Goal: Register for event/course

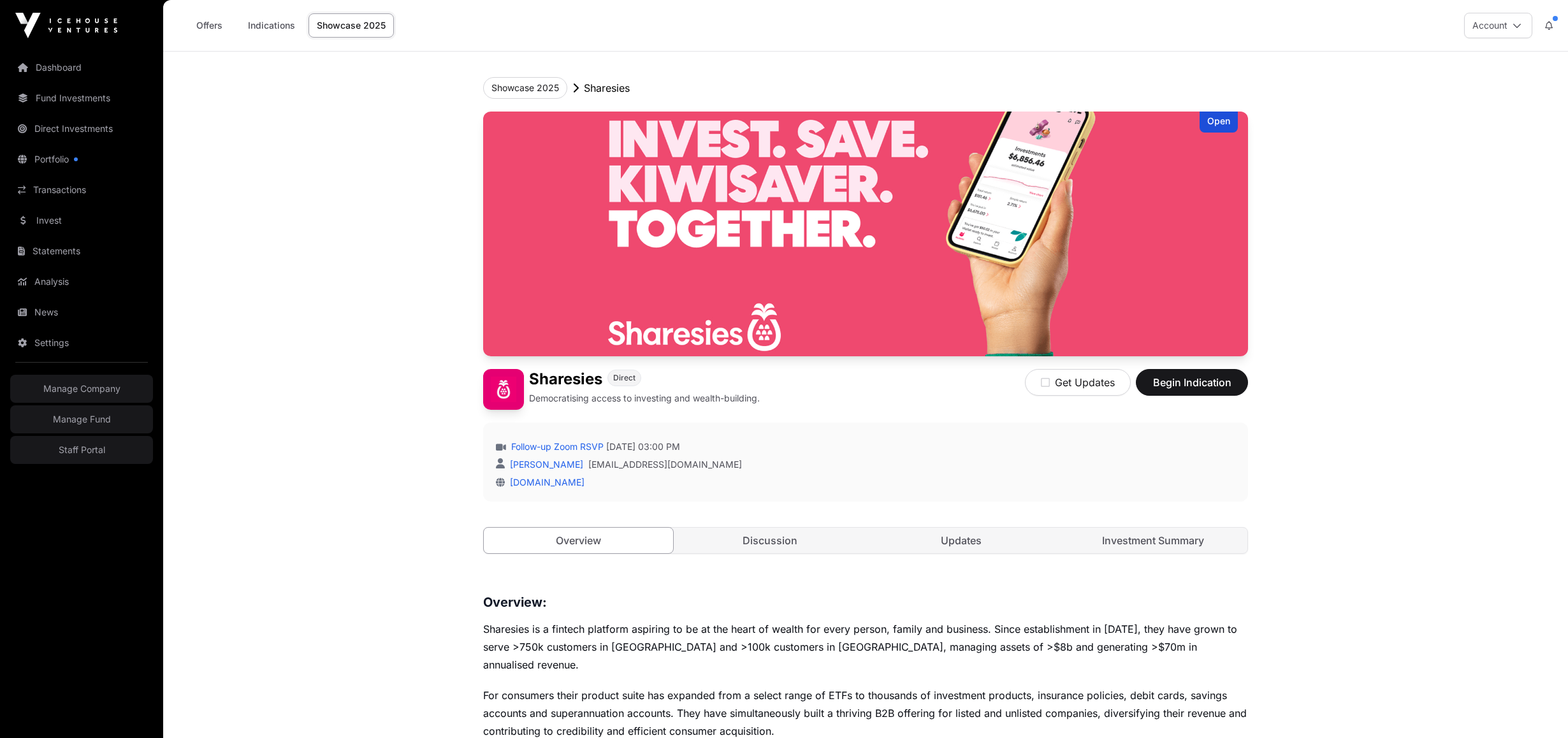
click at [327, 23] on link "Showcase 2025" at bounding box center [351, 25] width 85 height 24
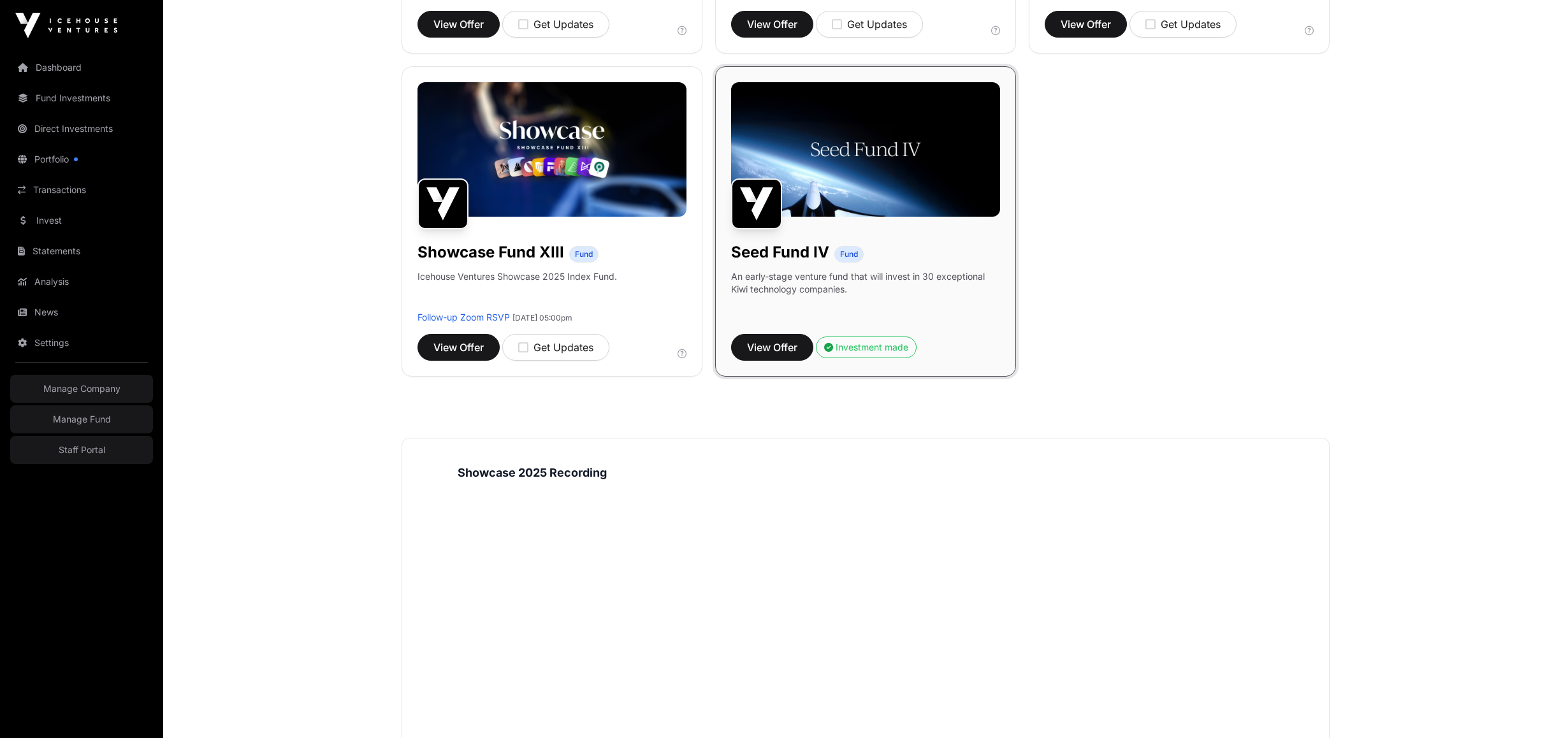
scroll to position [828, 0]
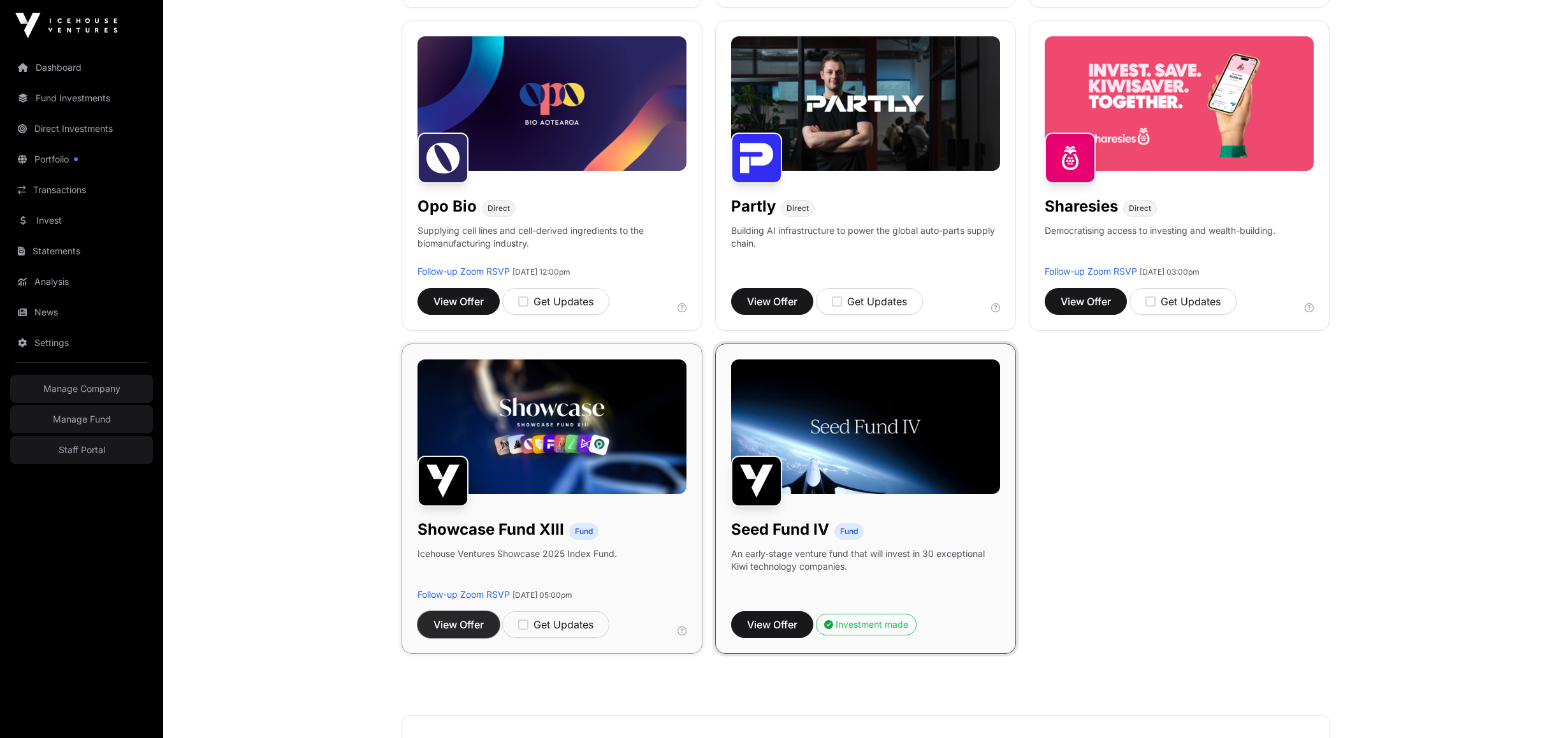
click at [469, 623] on span "View Offer" at bounding box center [458, 624] width 50 height 15
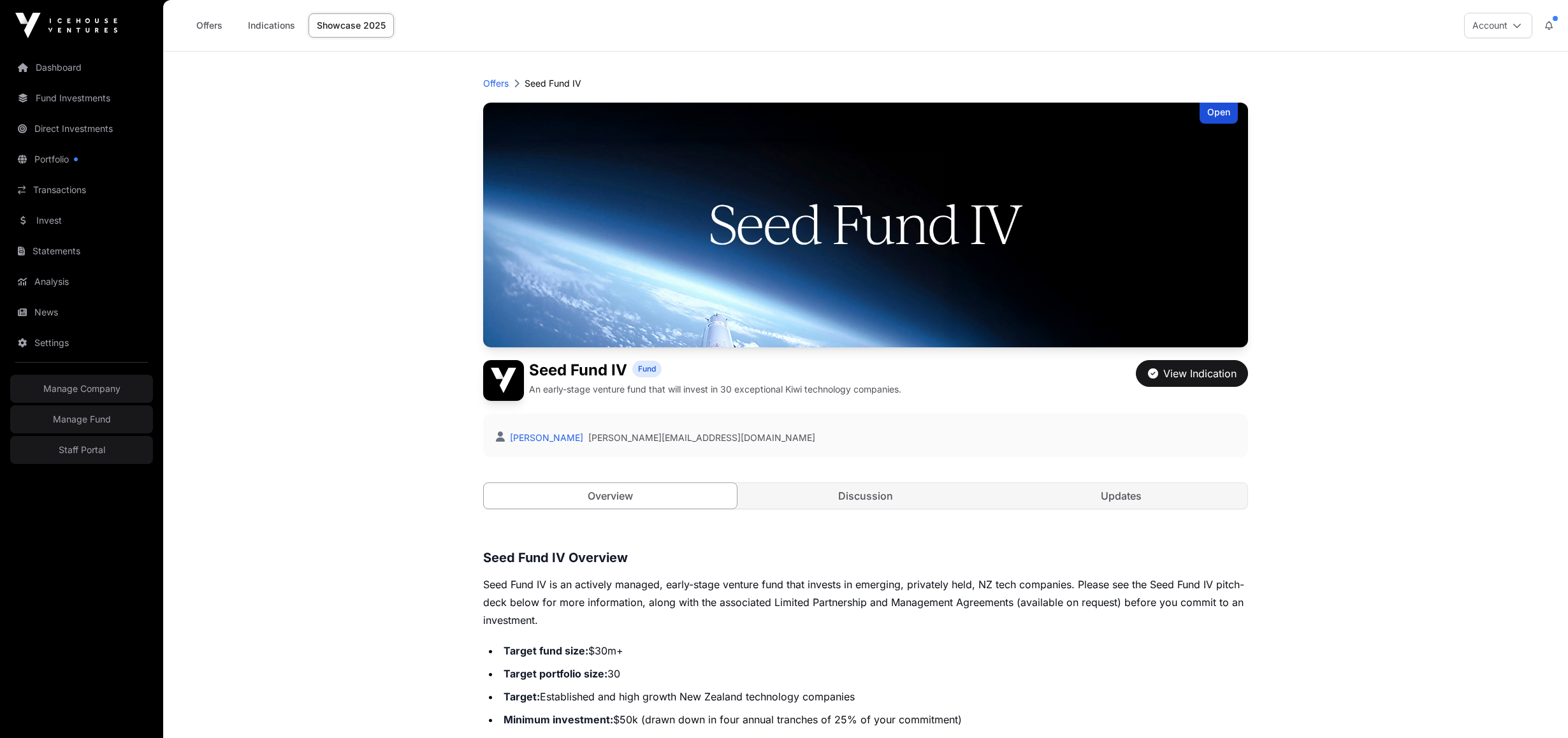
click at [329, 29] on link "Showcase 2025" at bounding box center [351, 25] width 85 height 24
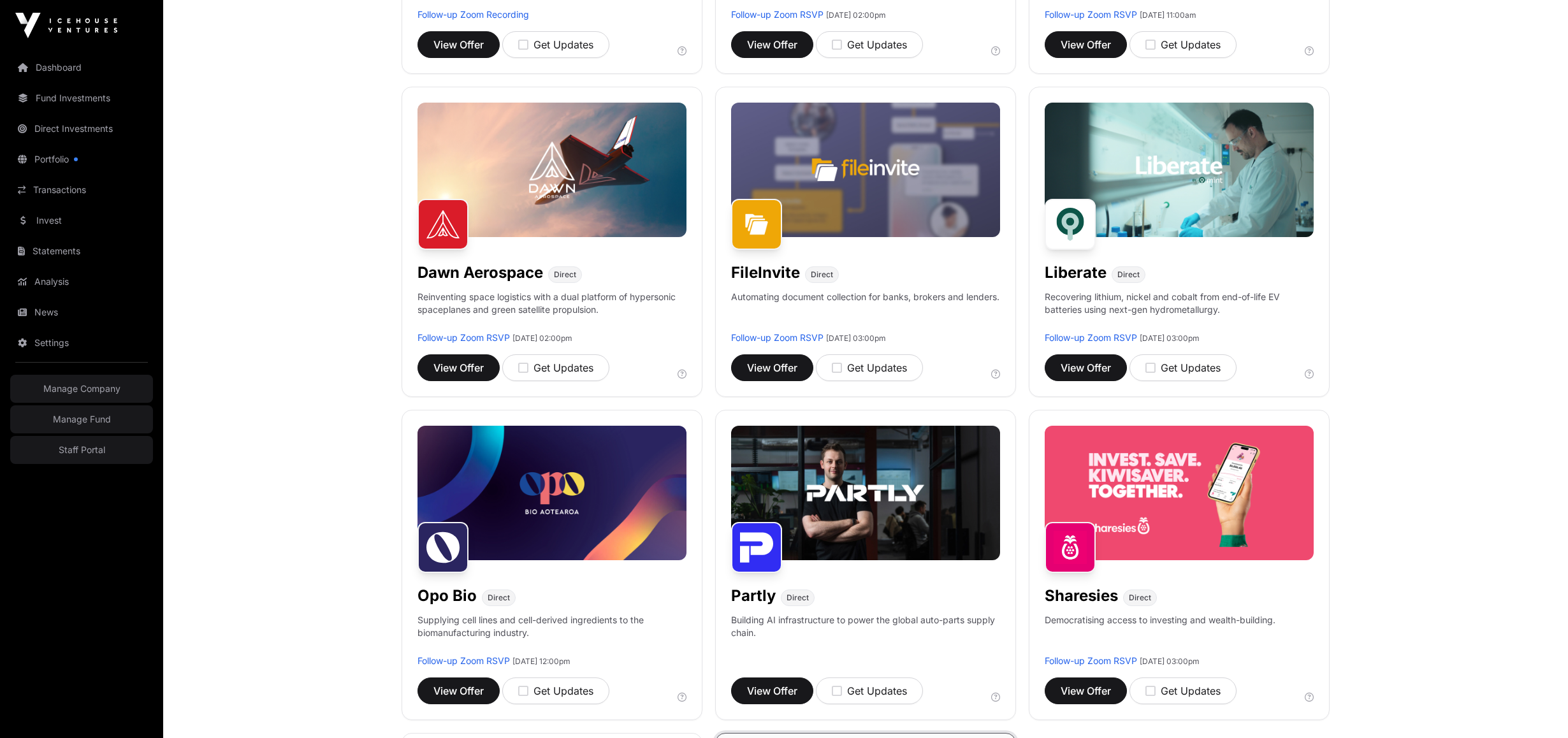
scroll to position [604, 0]
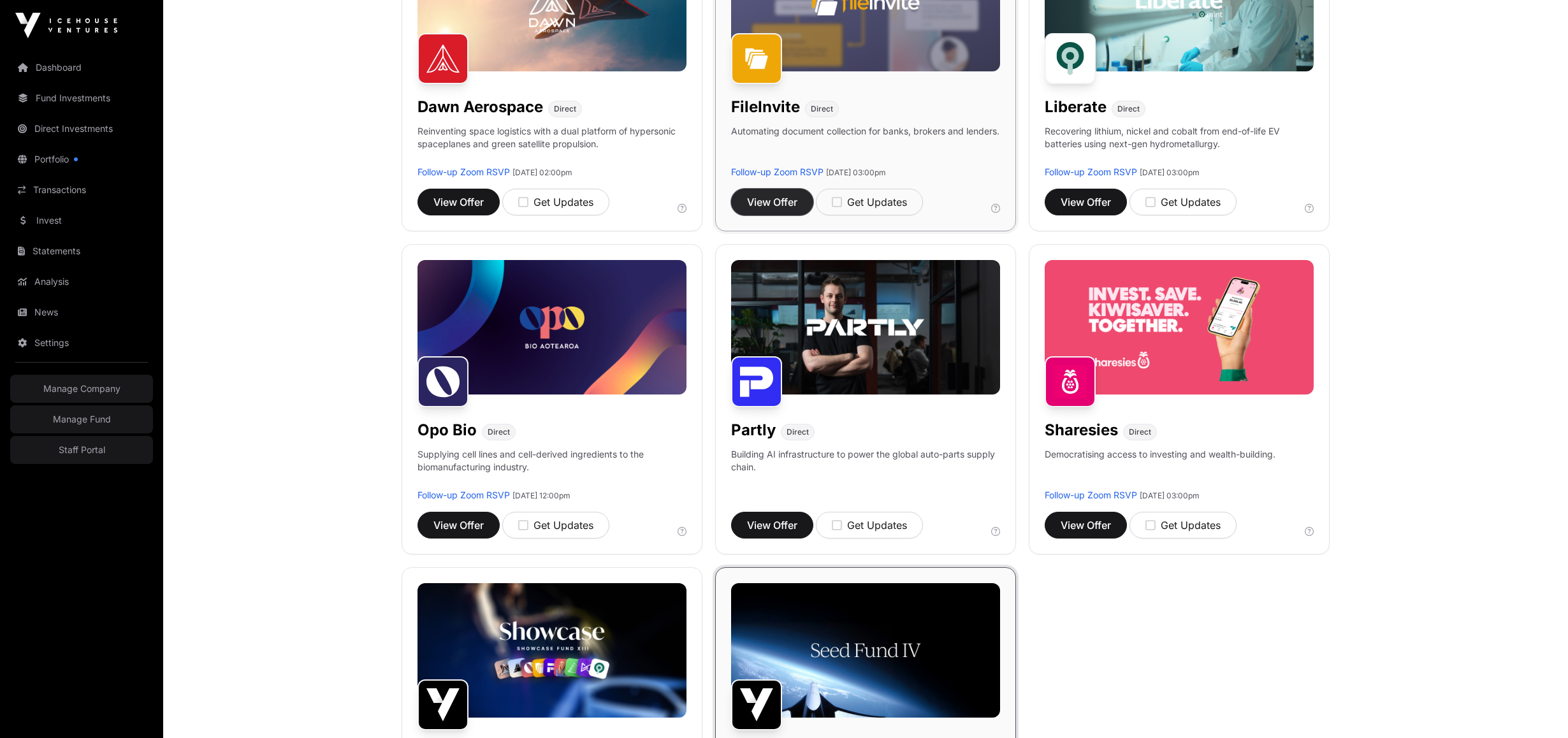
click at [785, 205] on span "View Offer" at bounding box center [771, 202] width 50 height 15
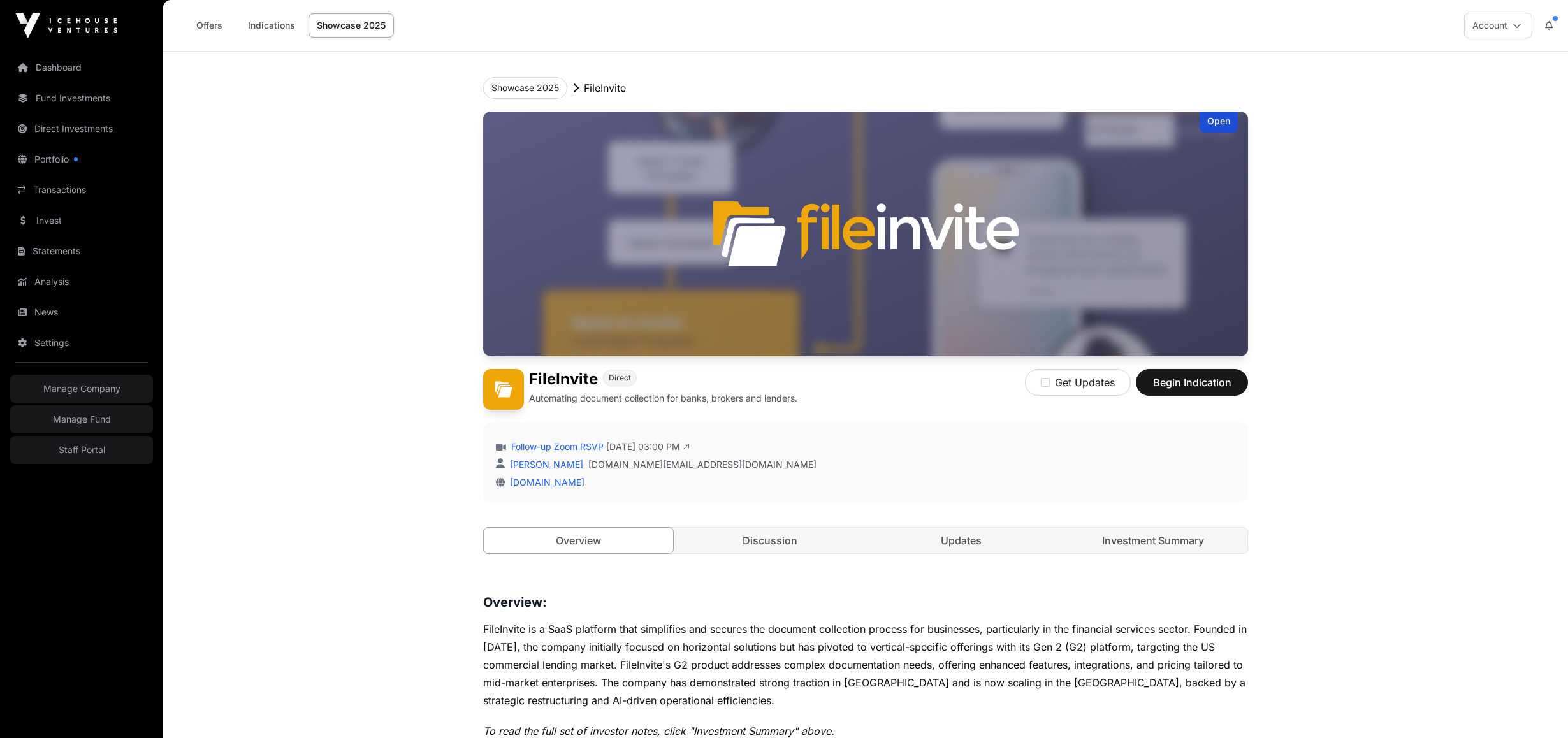
click at [643, 444] on span "[DATE] 03:00 PM" at bounding box center [648, 446] width 84 height 13
click at [561, 446] on link "Follow-up Zoom RSVP" at bounding box center [555, 446] width 95 height 13
